Goal: Task Accomplishment & Management: Manage account settings

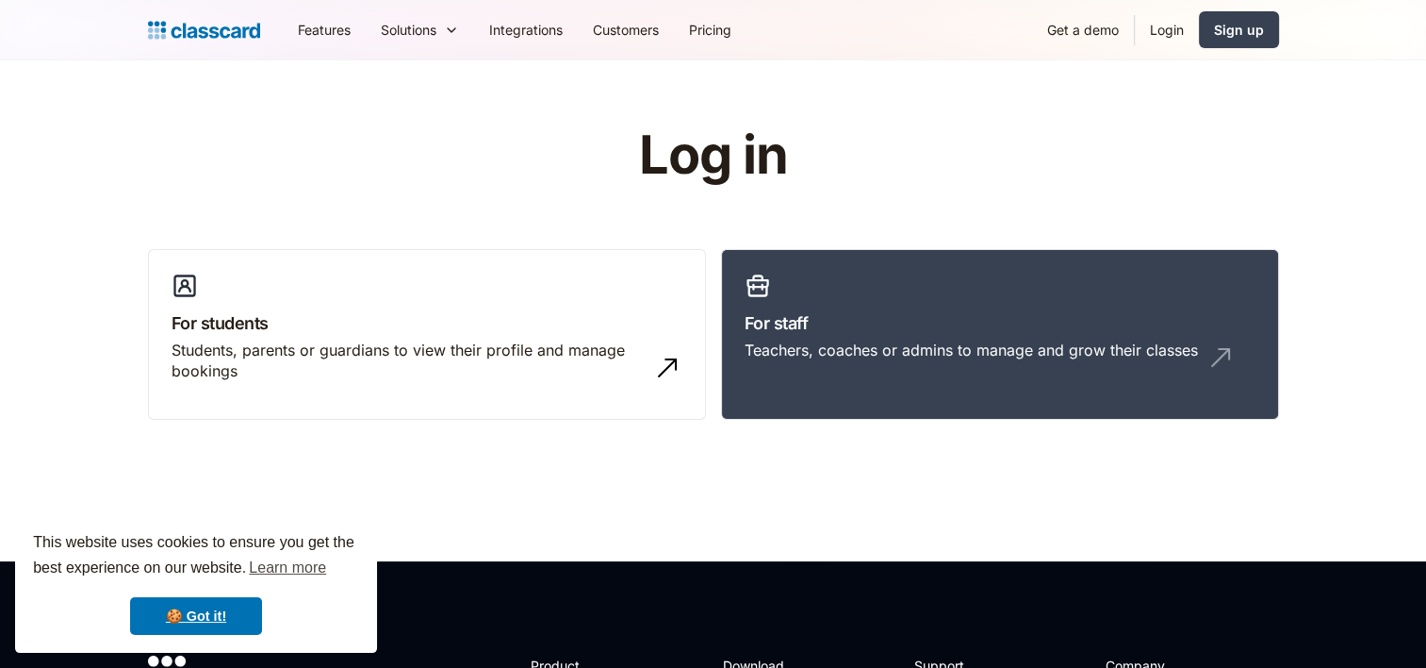
click at [1178, 30] on link "Login" at bounding box center [1167, 29] width 64 height 42
click at [1021, 292] on link "For staff Teachers, coaches or admins to manage and grow their classes" at bounding box center [1000, 335] width 558 height 172
